Goal: Transaction & Acquisition: Purchase product/service

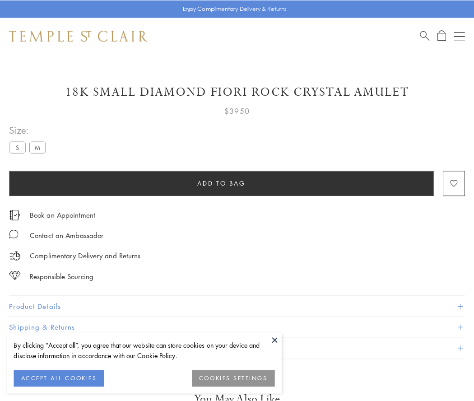
scroll to position [0, 0]
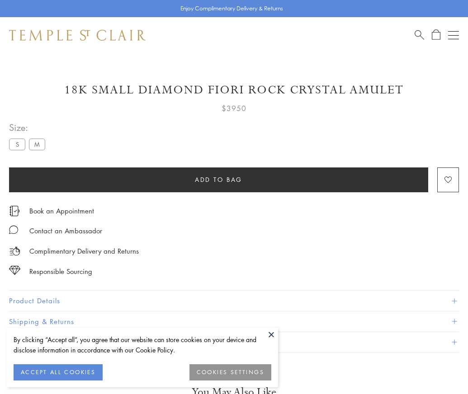
click at [218, 179] on span "Add to bag" at bounding box center [218, 180] width 47 height 10
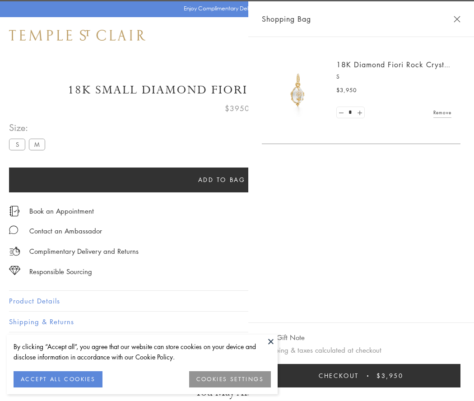
click at [367, 376] on button "Checkout $3,950" at bounding box center [361, 375] width 199 height 23
